Goal: Information Seeking & Learning: Understand process/instructions

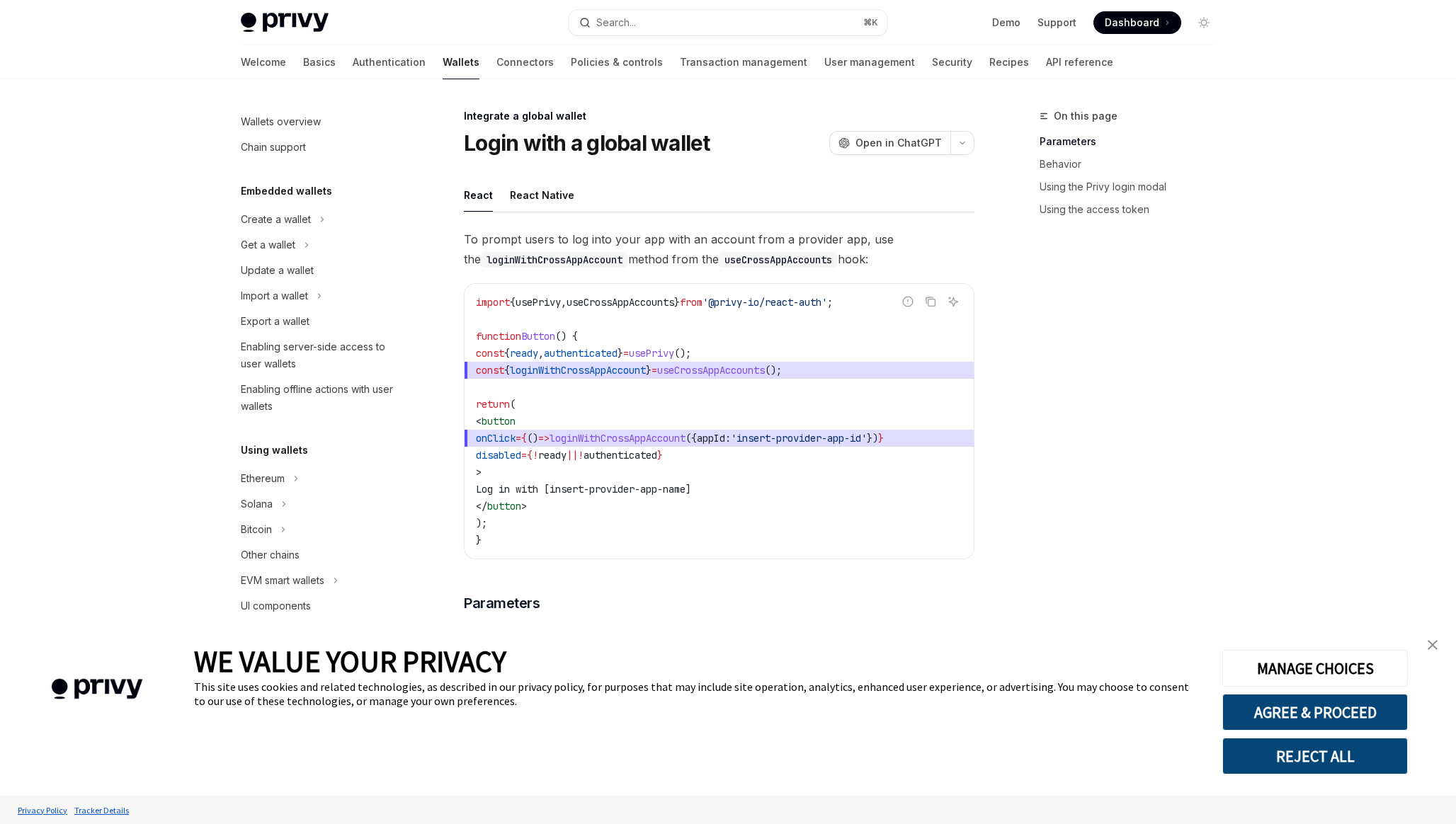
scroll to position [571, 0]
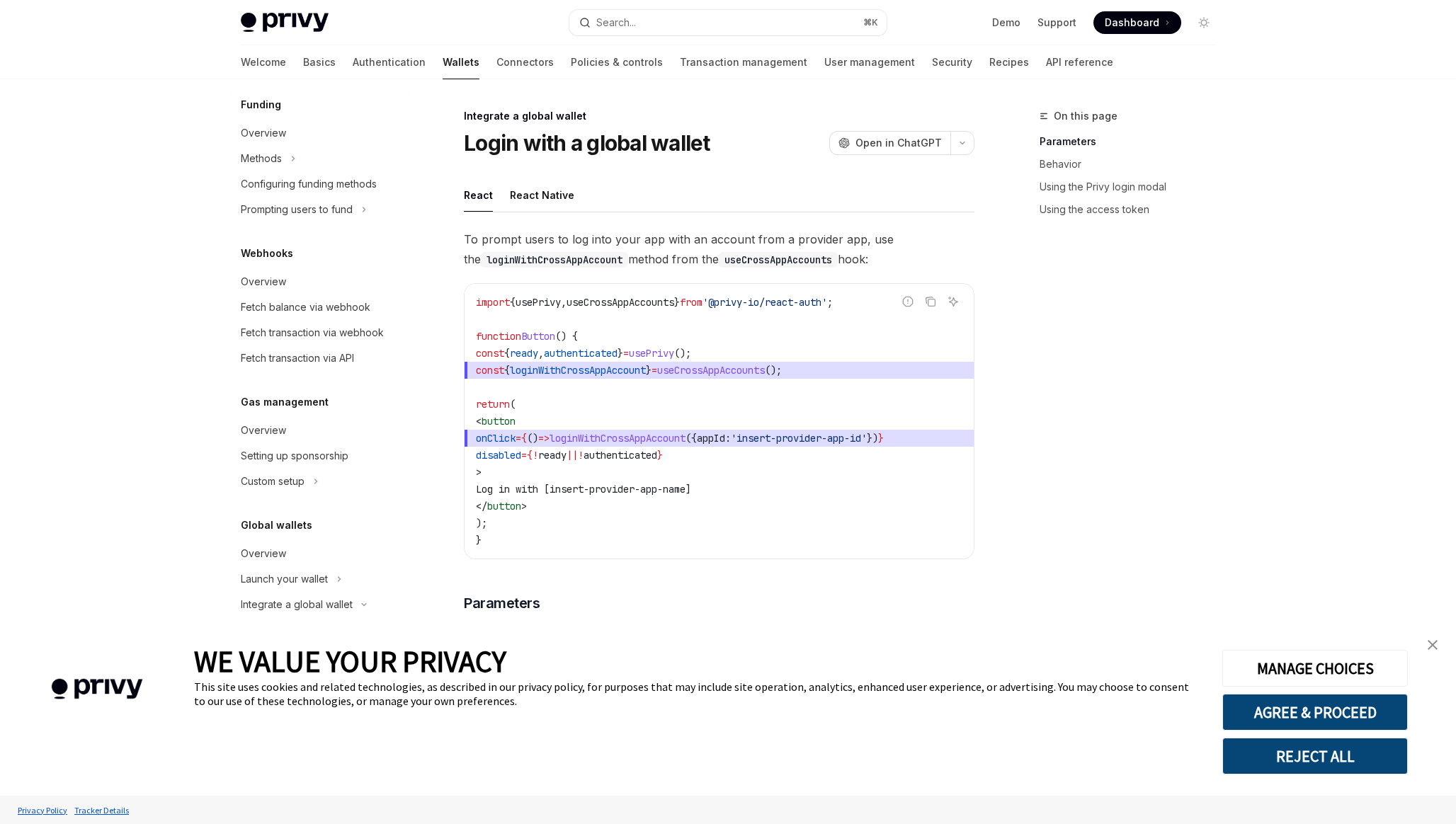
click at [743, 368] on span "useCrossAppAccounts" at bounding box center [711, 370] width 108 height 13
copy span "useCrossAppAccounts"
drag, startPoint x: 751, startPoint y: 303, endPoint x: 864, endPoint y: 306, distance: 113.0
click at [827, 306] on span "'@privy-io/react-auth'" at bounding box center [765, 302] width 124 height 13
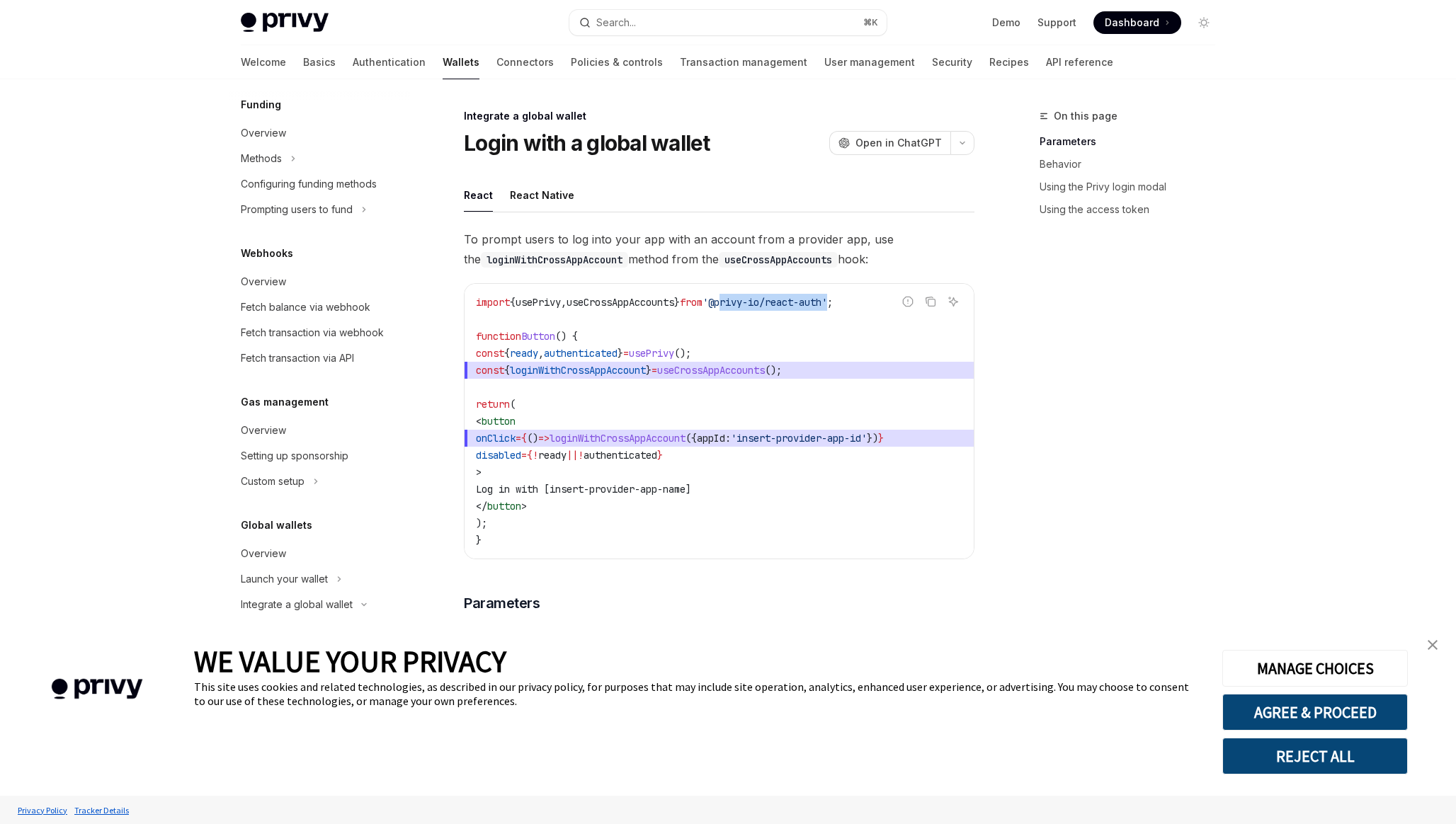
copy span "privy-io/react-auth"
click at [735, 372] on span "useCrossAppAccounts" at bounding box center [711, 370] width 108 height 13
copy span "useCrossAppAccounts"
click at [679, 438] on span "loginWithCrossAppAccount" at bounding box center [617, 438] width 136 height 13
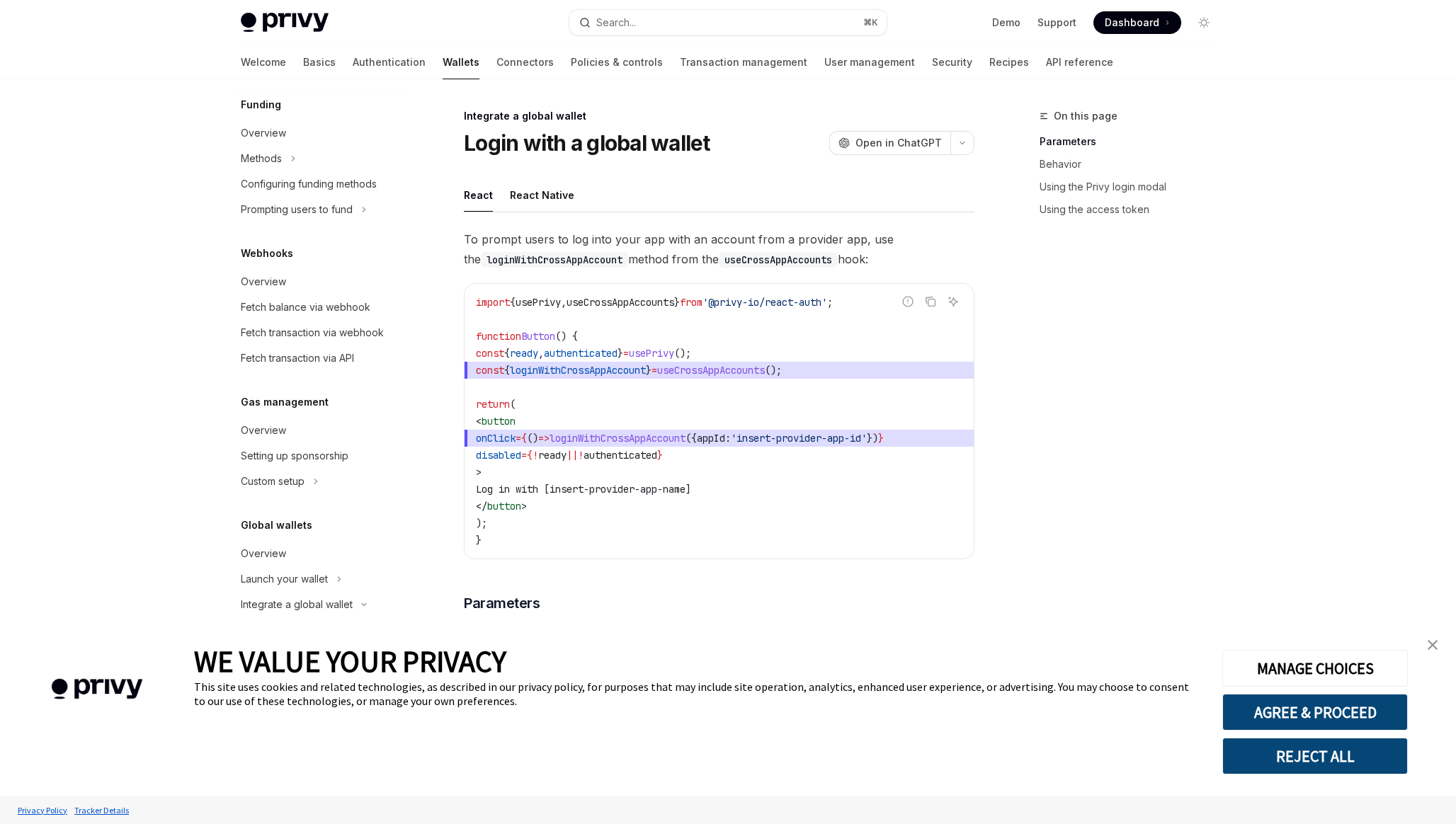
click at [679, 438] on span "loginWithCrossAppAccount" at bounding box center [617, 438] width 136 height 13
copy span "loginWithCrossAppAccount"
